Goal: Information Seeking & Learning: Learn about a topic

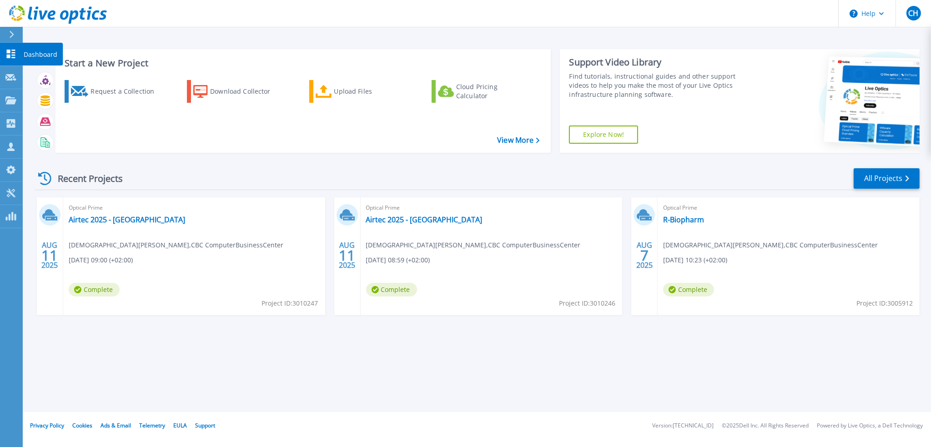
click at [44, 50] on p "Dashboard" at bounding box center [41, 55] width 34 height 24
click at [8, 53] on icon at bounding box center [11, 54] width 9 height 9
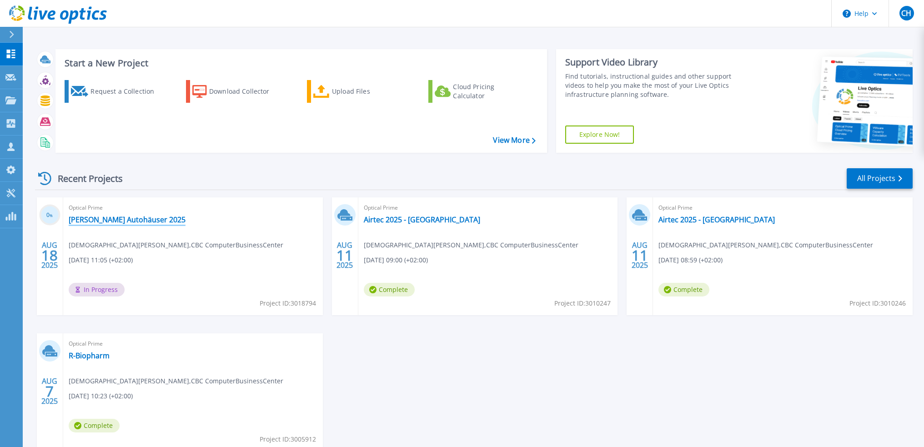
click at [120, 216] on link "[PERSON_NAME] Autohäuser 2025" at bounding box center [127, 219] width 117 height 9
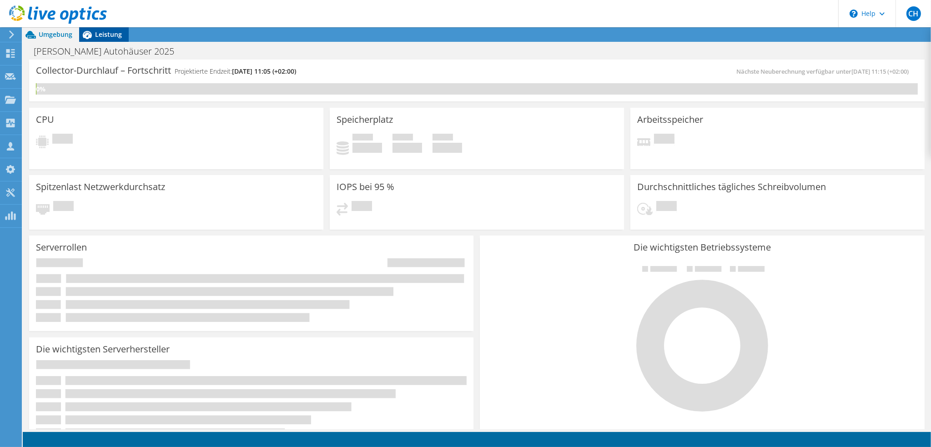
click at [94, 30] on icon at bounding box center [87, 35] width 16 height 16
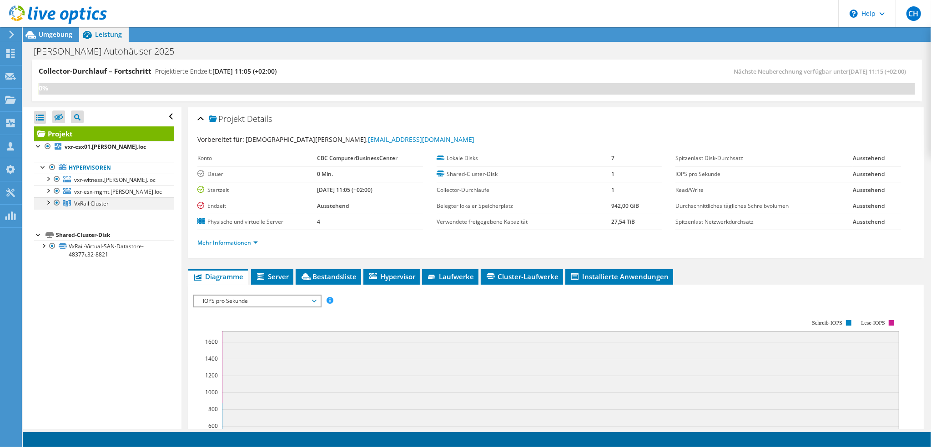
click at [47, 205] on div at bounding box center [47, 201] width 9 height 9
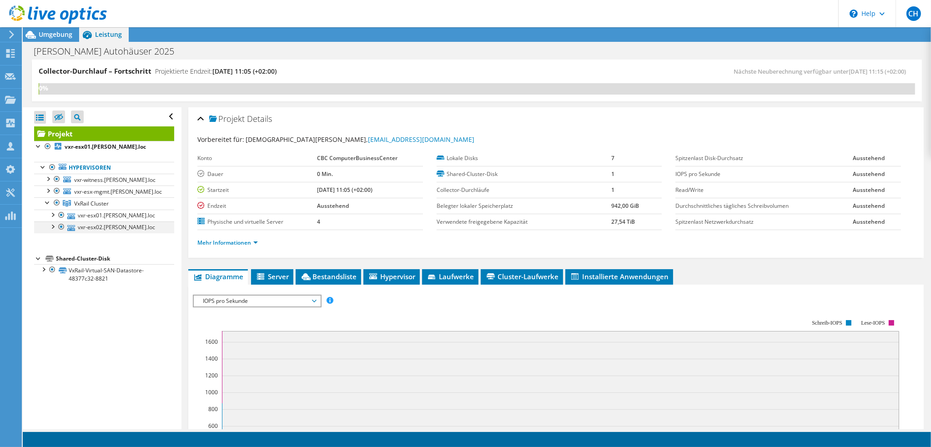
click at [53, 227] on div at bounding box center [52, 226] width 9 height 9
click at [58, 37] on span "Umgebung" at bounding box center [56, 34] width 34 height 9
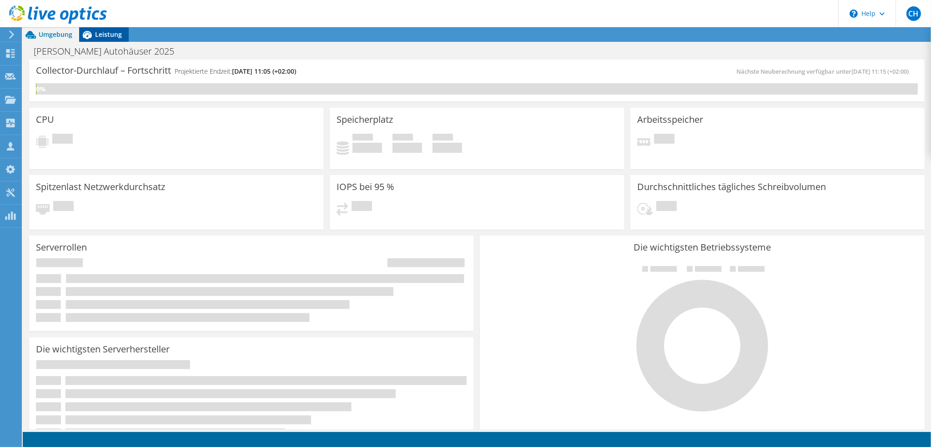
click at [106, 34] on span "Leistung" at bounding box center [108, 34] width 27 height 9
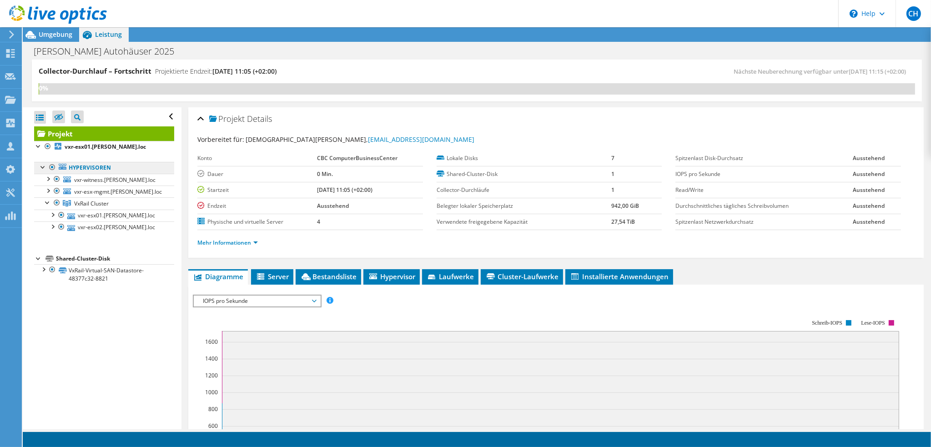
click at [98, 165] on link "Hypervisoren" at bounding box center [104, 168] width 140 height 12
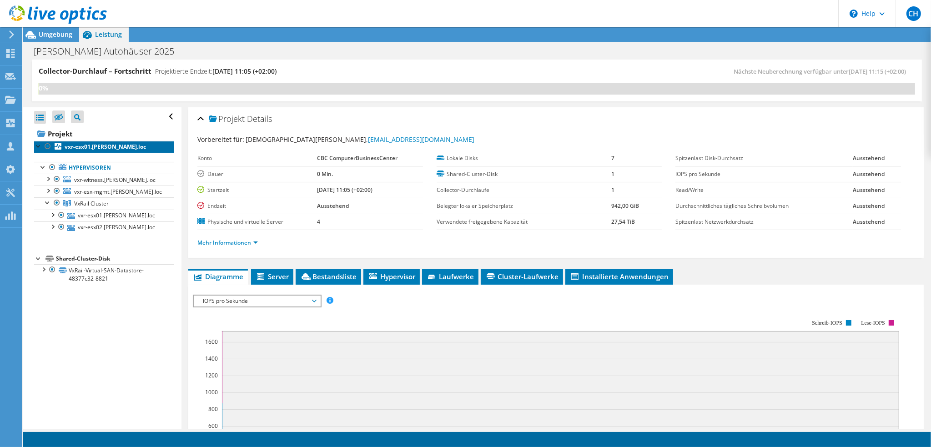
click at [108, 147] on b "vxr-esx01.[PERSON_NAME].loc" at bounding box center [105, 147] width 81 height 8
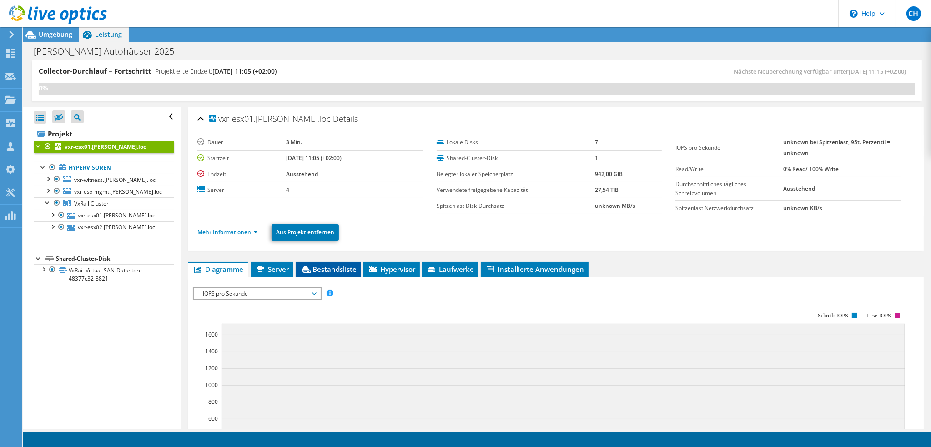
click at [344, 268] on span "Bestandsliste" at bounding box center [328, 269] width 56 height 9
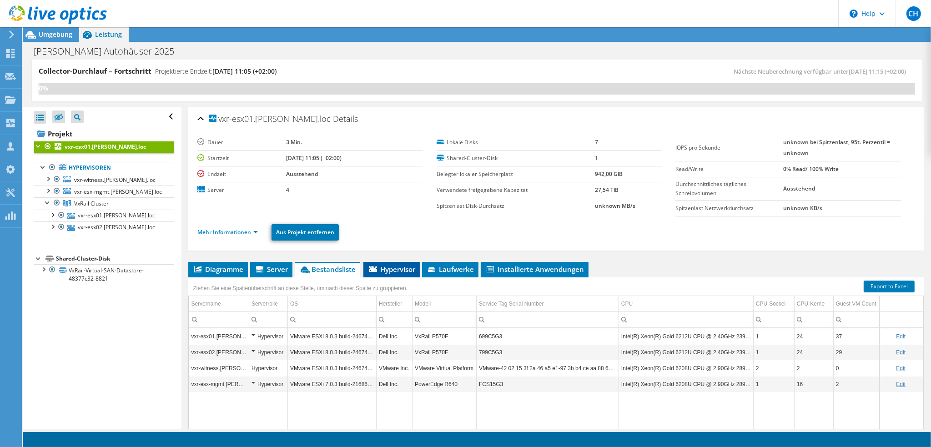
click at [408, 271] on span "Hypervisor" at bounding box center [391, 269] width 47 height 9
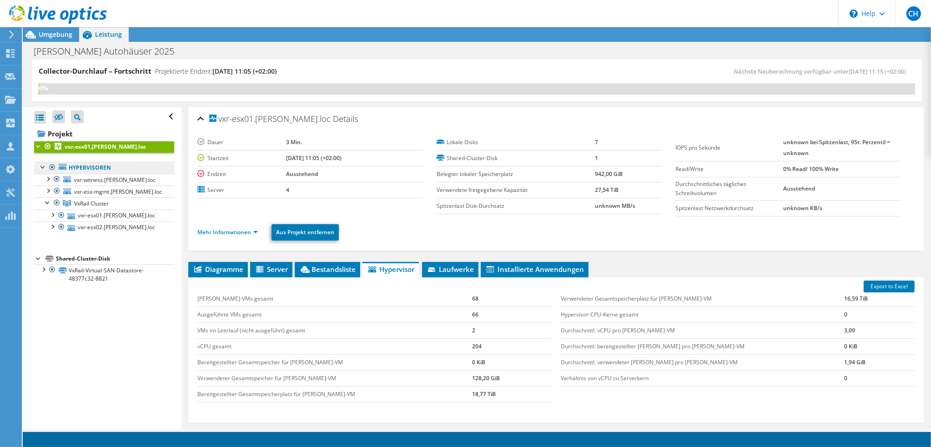
click at [126, 171] on link "Hypervisoren" at bounding box center [104, 168] width 140 height 12
click at [58, 112] on label at bounding box center [58, 117] width 13 height 13
click at [0, 0] on input "checkbox" at bounding box center [0, 0] width 0 height 0
click at [58, 118] on icon at bounding box center [58, 117] width 9 height 7
click at [0, 0] on input "checkbox" at bounding box center [0, 0] width 0 height 0
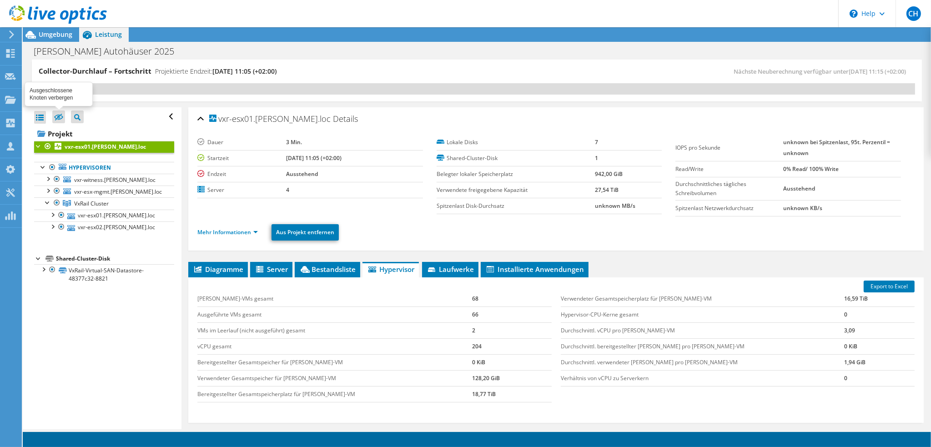
click at [58, 118] on icon at bounding box center [58, 117] width 9 height 7
click at [0, 0] on input "checkbox" at bounding box center [0, 0] width 0 height 0
click at [58, 118] on icon at bounding box center [58, 117] width 9 height 7
click at [0, 0] on input "checkbox" at bounding box center [0, 0] width 0 height 0
click at [106, 170] on link "Hypervisoren" at bounding box center [104, 168] width 140 height 12
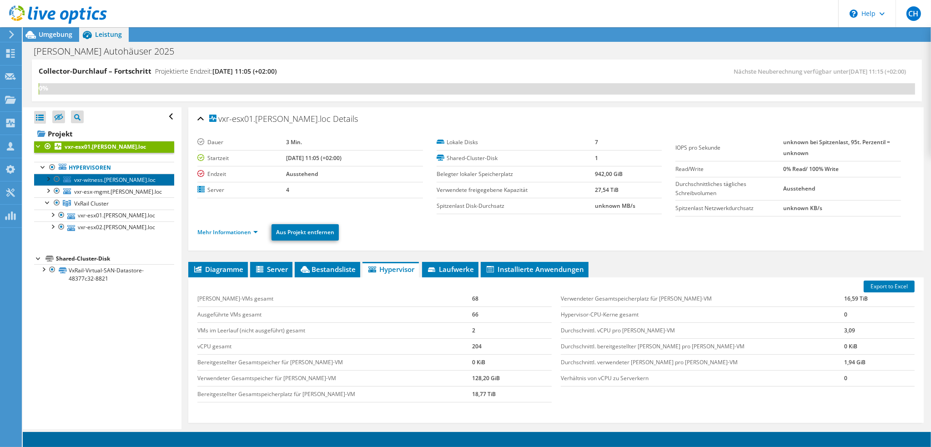
click at [102, 182] on span "vxr-witness.[PERSON_NAME].loc" at bounding box center [114, 180] width 81 height 8
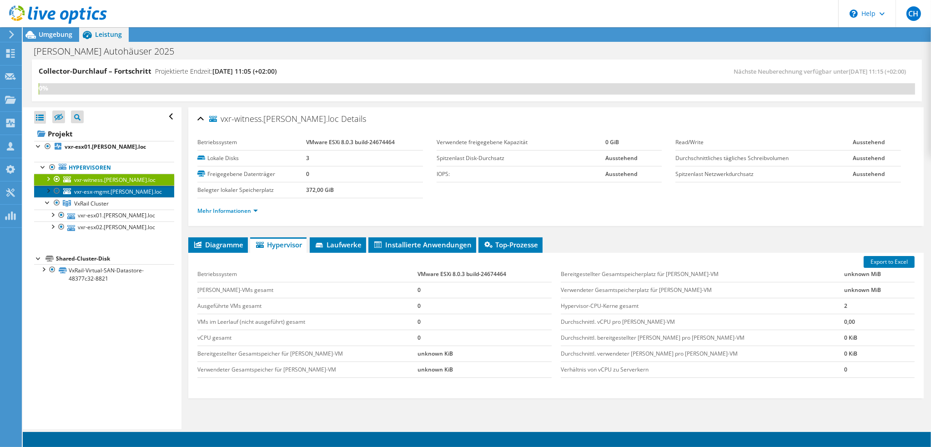
click at [102, 188] on span "vxr-esx-mgmt.[PERSON_NAME].loc" at bounding box center [118, 192] width 88 height 8
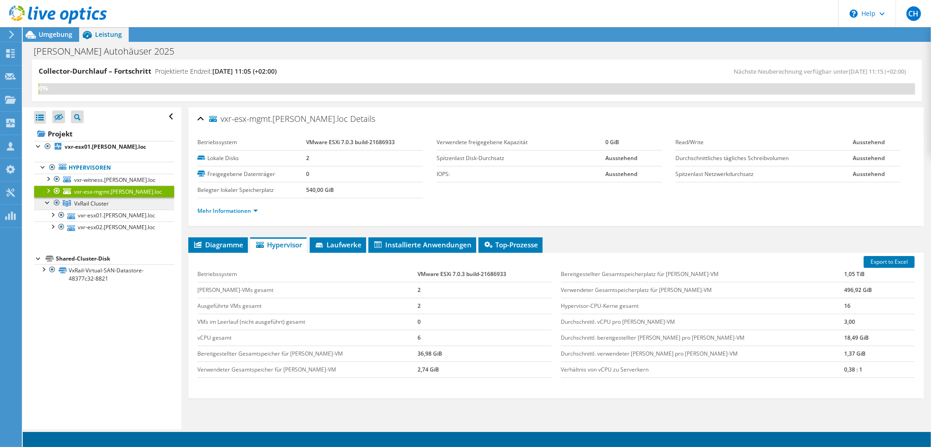
click at [94, 201] on span "VxRail Cluster" at bounding box center [91, 204] width 35 height 8
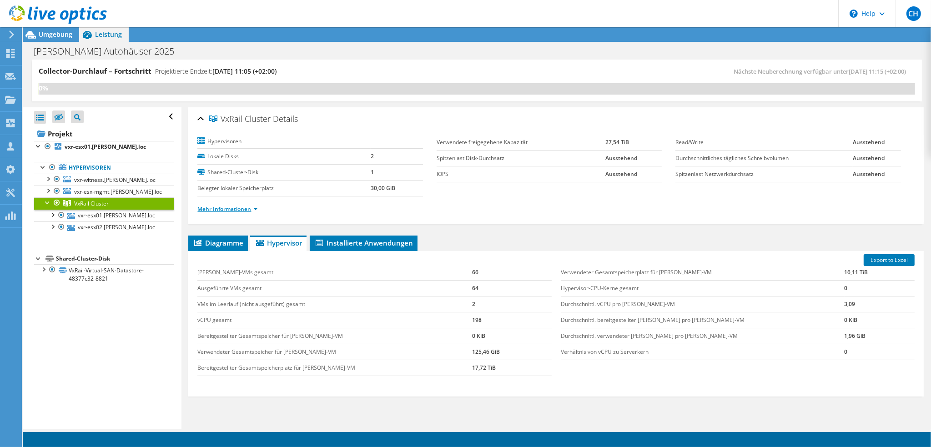
click at [236, 210] on link "Mehr Informationen" at bounding box center [227, 209] width 60 height 8
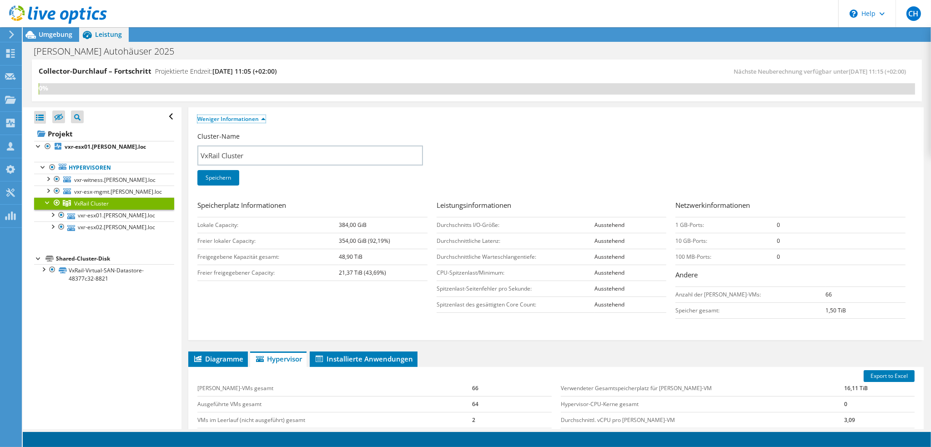
scroll to position [91, 0]
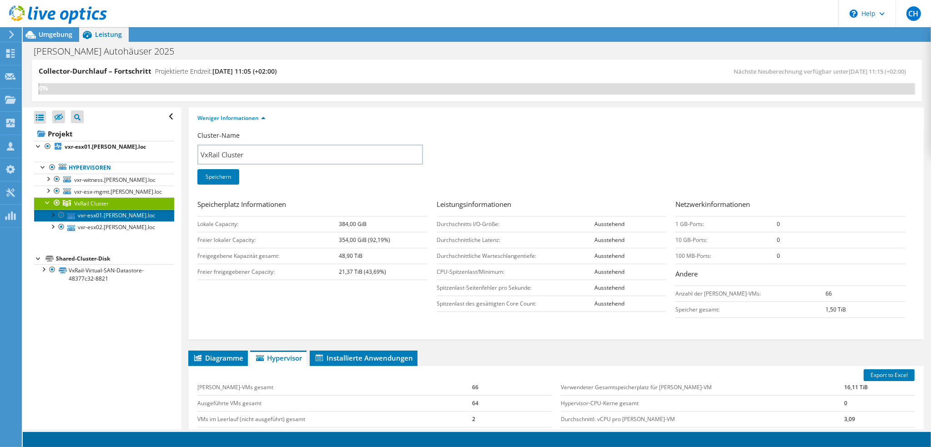
click at [76, 213] on link "vxr-esx01.[PERSON_NAME].loc" at bounding box center [104, 216] width 140 height 12
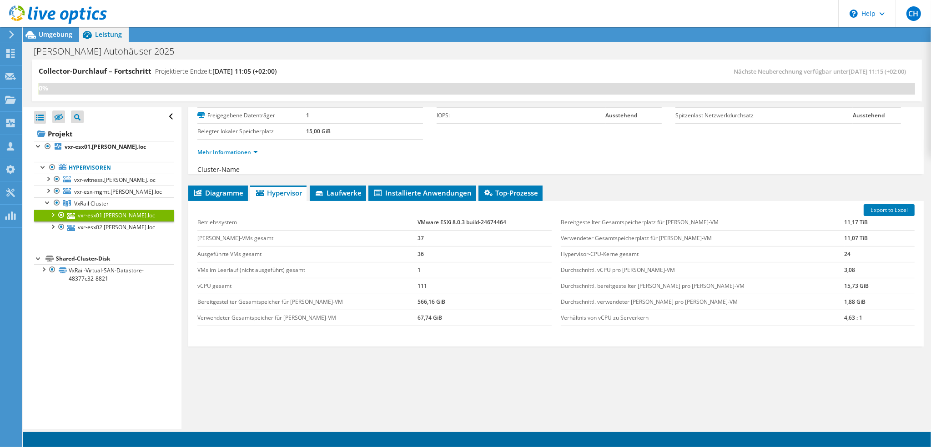
scroll to position [50, 0]
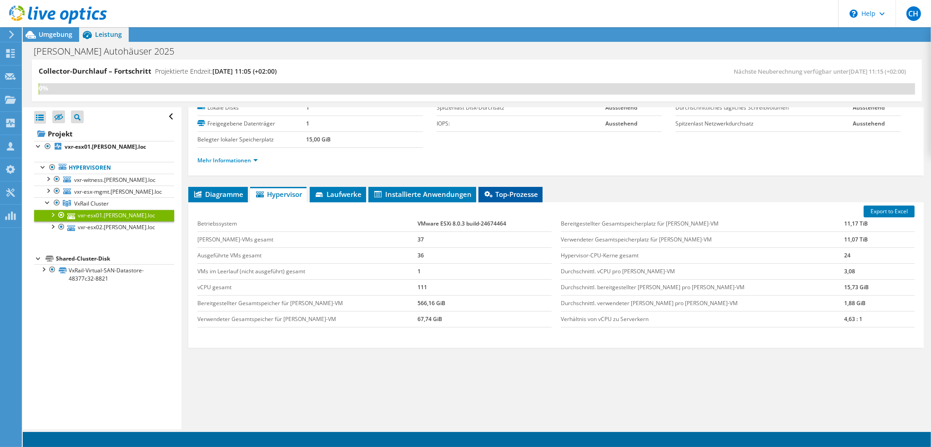
click at [513, 192] on span "Top-Prozesse" at bounding box center [510, 194] width 55 height 9
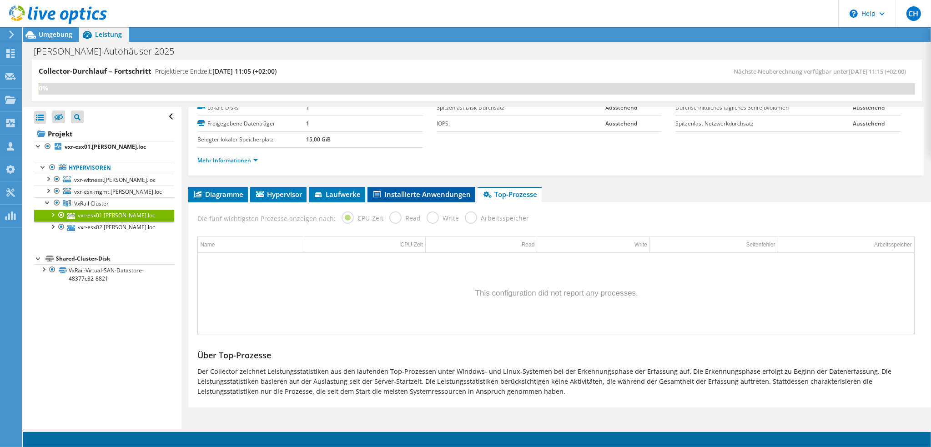
click at [444, 192] on span "Installierte Anwendungen" at bounding box center [421, 194] width 99 height 9
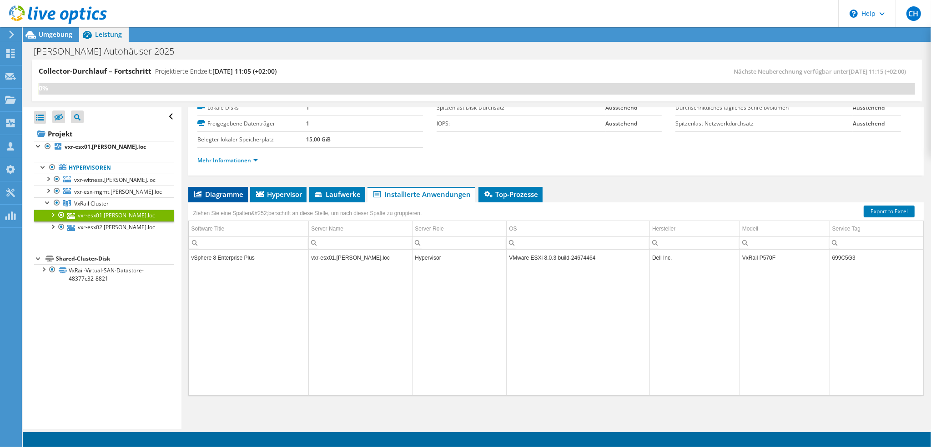
click at [214, 196] on span "Diagramme" at bounding box center [218, 194] width 50 height 9
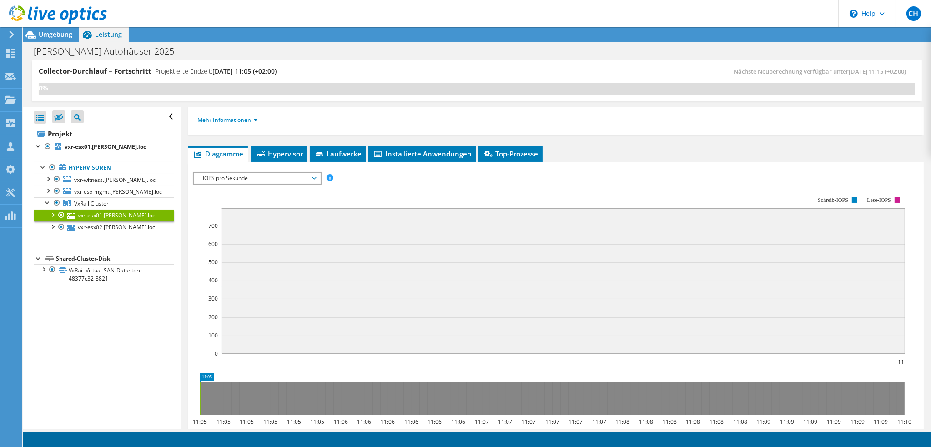
click at [51, 212] on div at bounding box center [52, 214] width 9 height 9
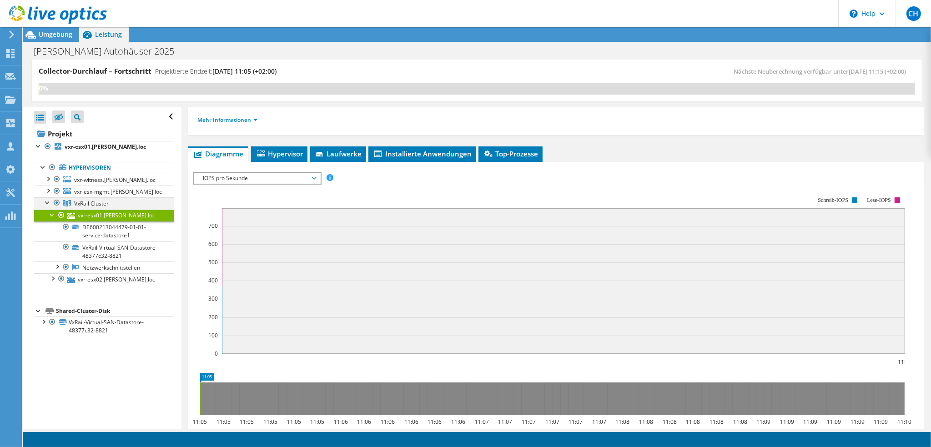
click at [44, 202] on div at bounding box center [47, 201] width 9 height 9
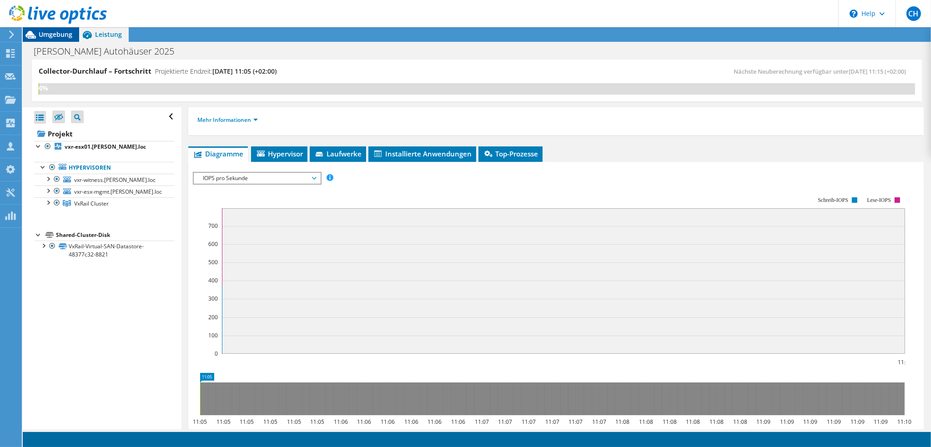
click at [49, 36] on span "Umgebung" at bounding box center [56, 34] width 34 height 9
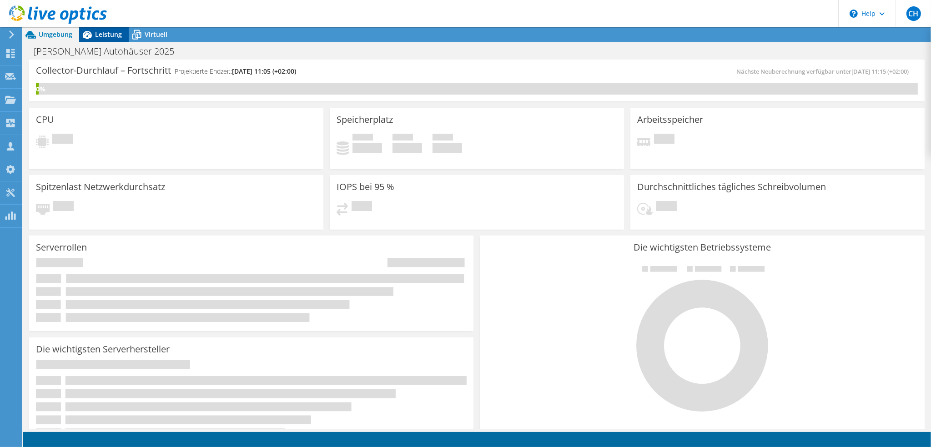
click at [96, 37] on span "Leistung" at bounding box center [108, 34] width 27 height 9
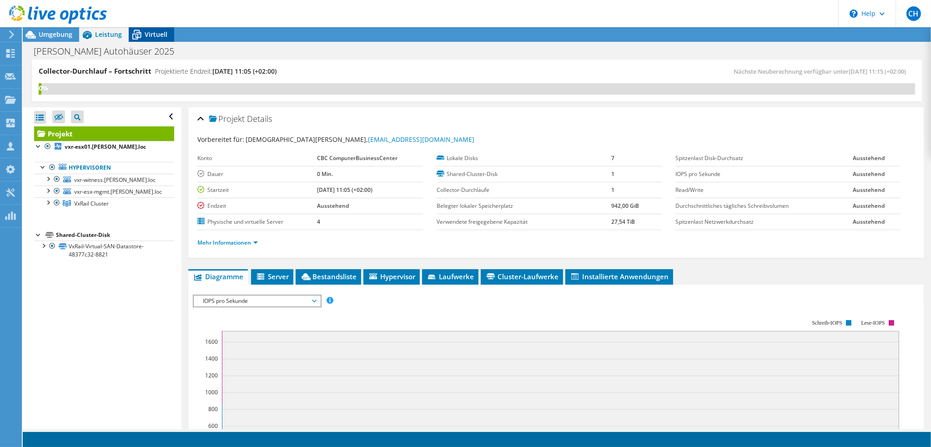
click at [145, 36] on span "Virtuell" at bounding box center [156, 34] width 23 height 9
